Goal: Navigation & Orientation: Find specific page/section

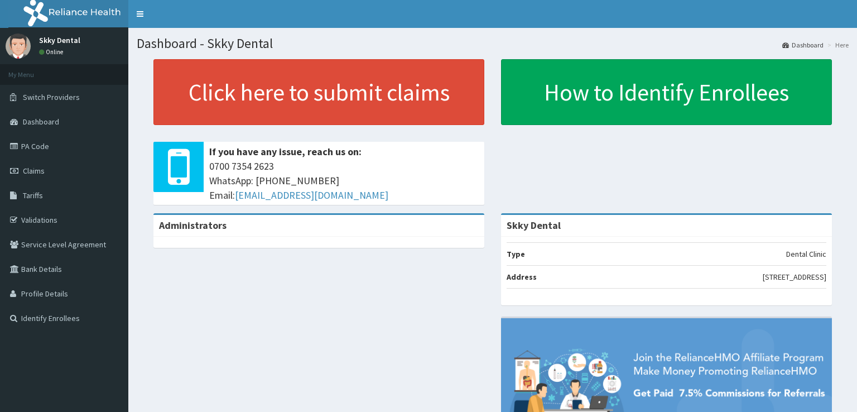
click at [810, 43] on link "Dashboard" at bounding box center [802, 44] width 41 height 9
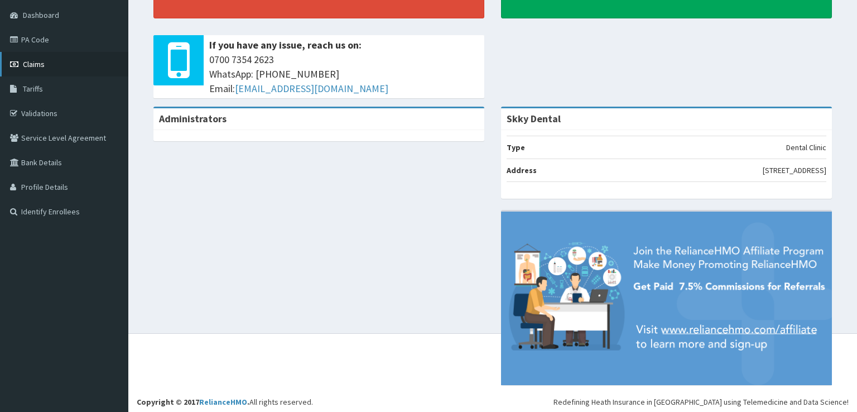
click at [39, 70] on link "Claims" at bounding box center [64, 64] width 128 height 25
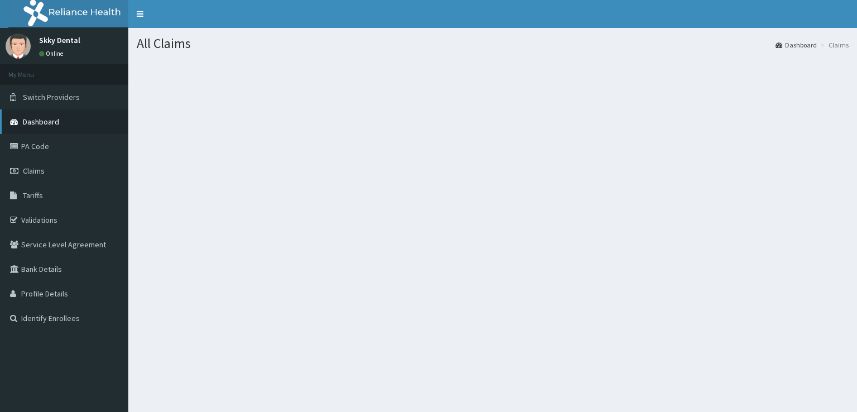
click at [73, 128] on link "Dashboard" at bounding box center [64, 121] width 128 height 25
